Goal: Submit feedback/report problem

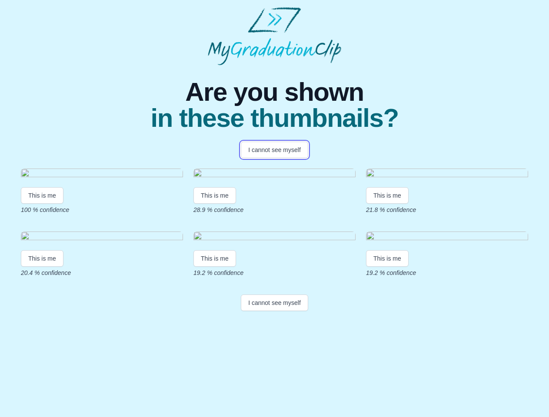
click at [274, 150] on button "I cannot see myself" at bounding box center [274, 150] width 67 height 17
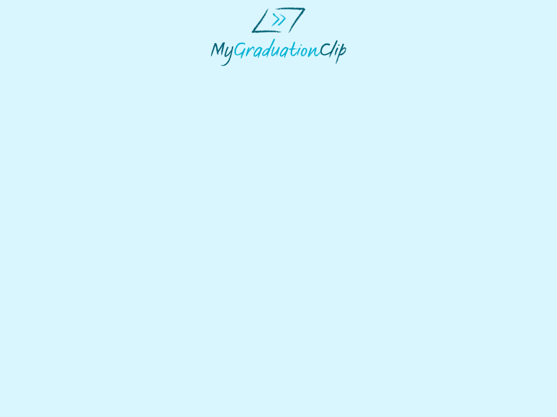
click at [42, 73] on html at bounding box center [278, 36] width 557 height 73
click at [216, 73] on html at bounding box center [278, 36] width 557 height 73
click at [390, 73] on html at bounding box center [278, 36] width 557 height 73
click at [42, 73] on html at bounding box center [278, 36] width 557 height 73
click at [216, 73] on html at bounding box center [278, 36] width 557 height 73
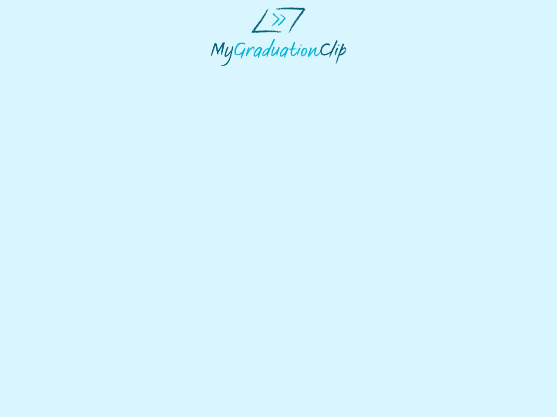
click at [390, 73] on html at bounding box center [278, 36] width 557 height 73
